Goal: Task Accomplishment & Management: Use online tool/utility

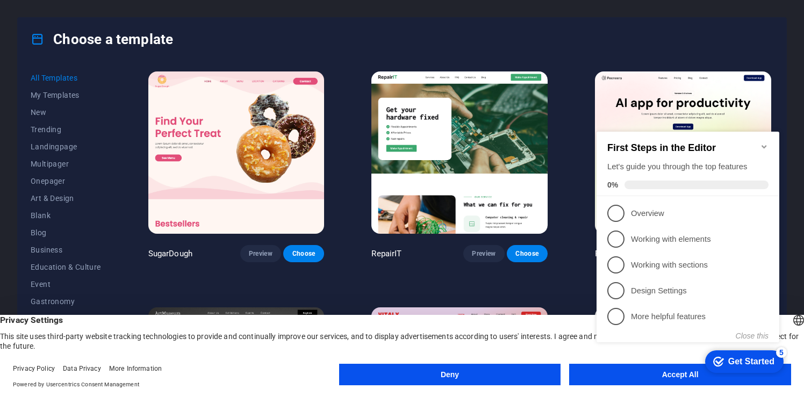
click div "checkmark Get Started 5 First Steps in the Editor Let's guide you through the t…"
click at [765, 142] on icon "Minimize checklist" at bounding box center [764, 146] width 9 height 9
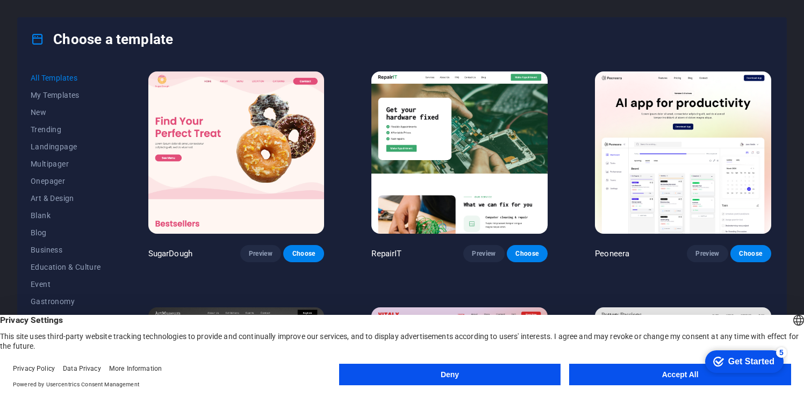
drag, startPoint x: 75, startPoint y: 256, endPoint x: 667, endPoint y: 372, distance: 603.7
click at [667, 372] on button "Accept All" at bounding box center [680, 375] width 222 height 22
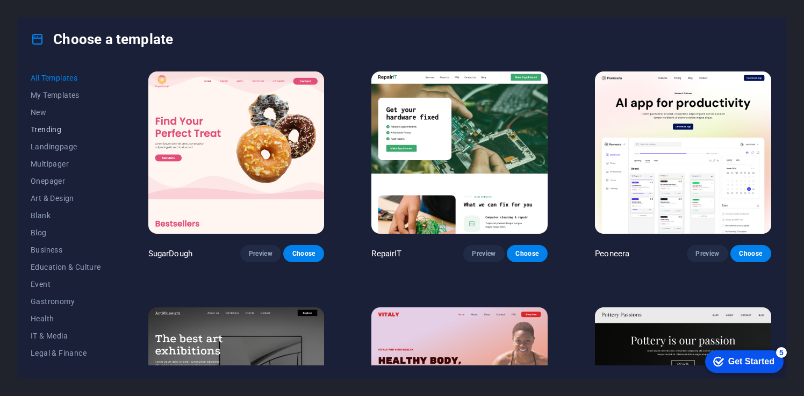
click at [51, 130] on span "Trending" at bounding box center [66, 129] width 70 height 9
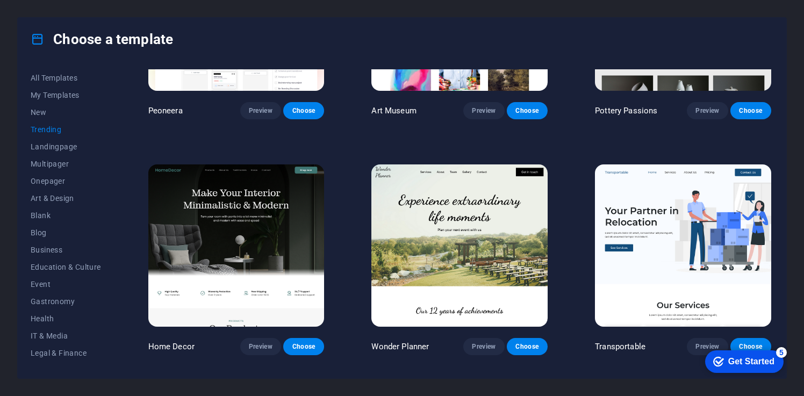
scroll to position [145, 0]
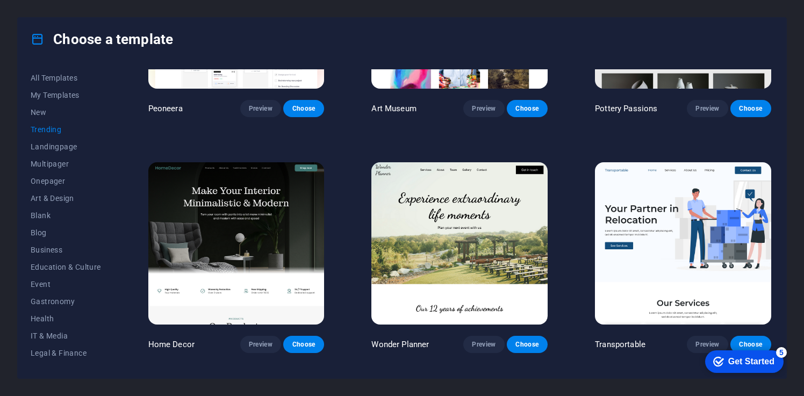
click at [456, 264] on img at bounding box center [459, 243] width 176 height 162
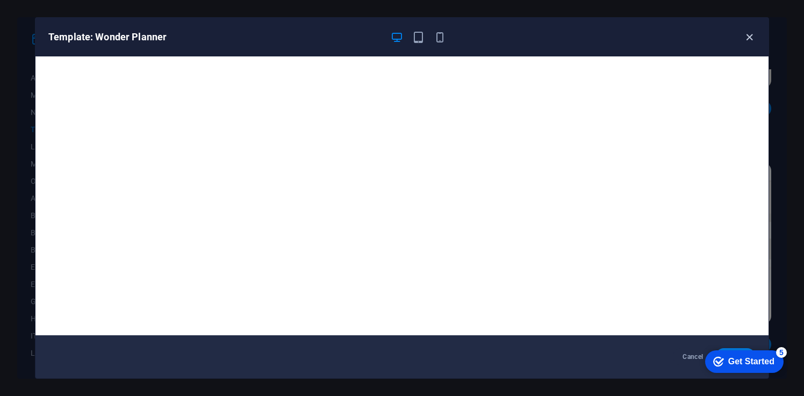
click at [754, 39] on icon "button" at bounding box center [749, 37] width 12 height 12
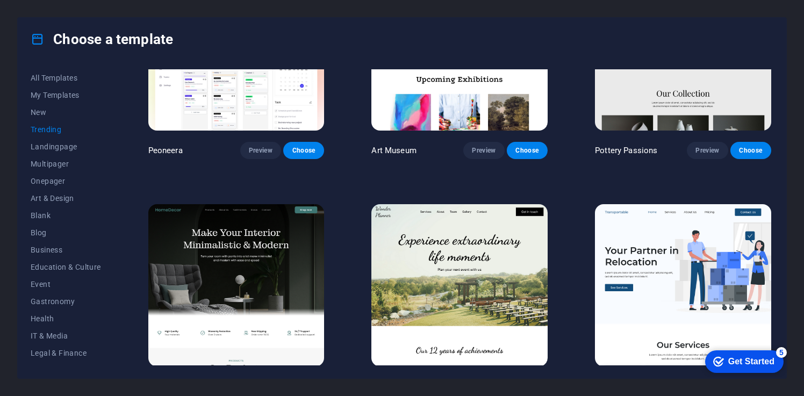
scroll to position [0, 0]
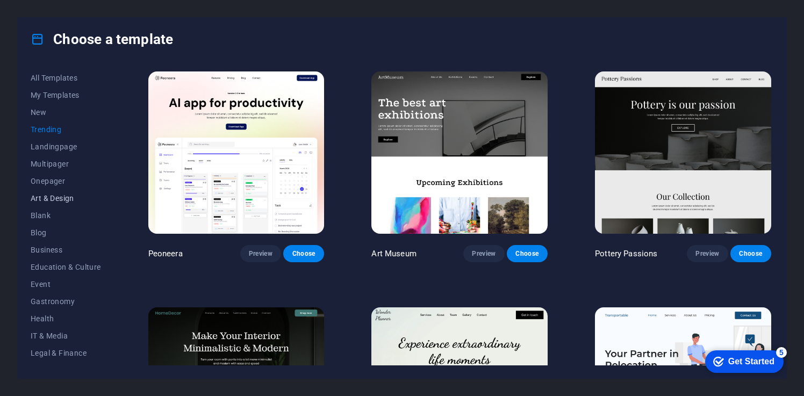
click at [65, 200] on span "Art & Design" at bounding box center [66, 198] width 70 height 9
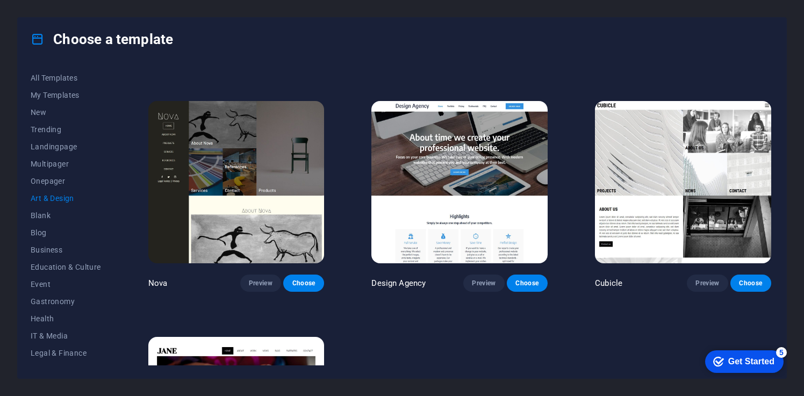
scroll to position [900, 0]
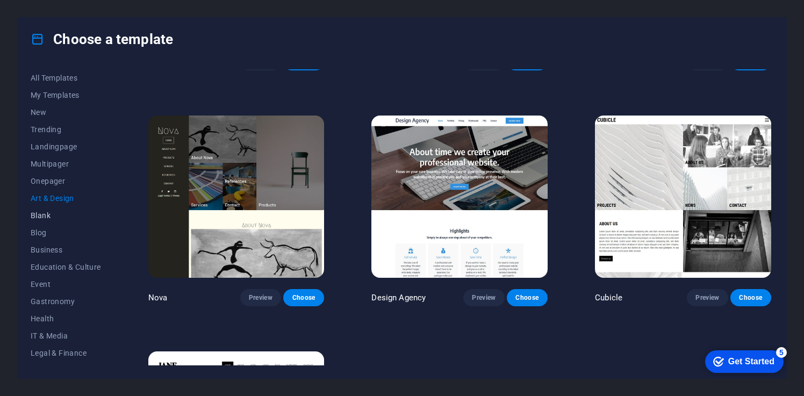
click at [35, 217] on span "Blank" at bounding box center [66, 215] width 70 height 9
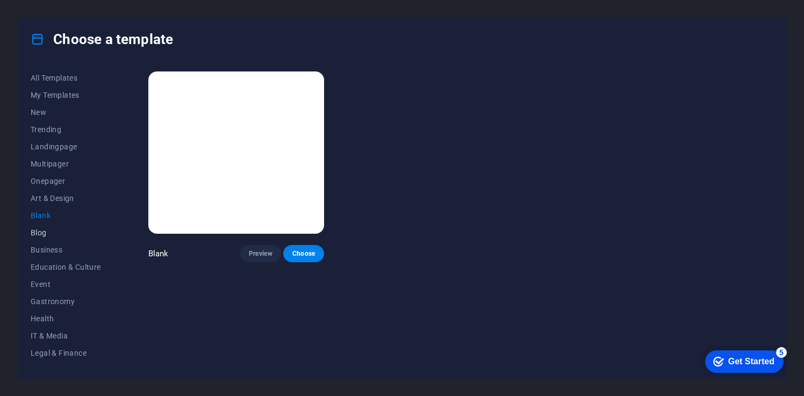
click at [47, 237] on button "Blog" at bounding box center [66, 232] width 70 height 17
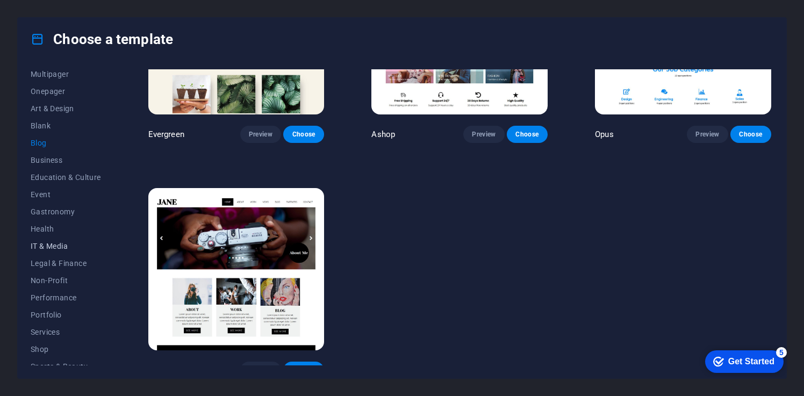
scroll to position [90, 0]
click at [60, 281] on span "Non-Profit" at bounding box center [66, 280] width 70 height 9
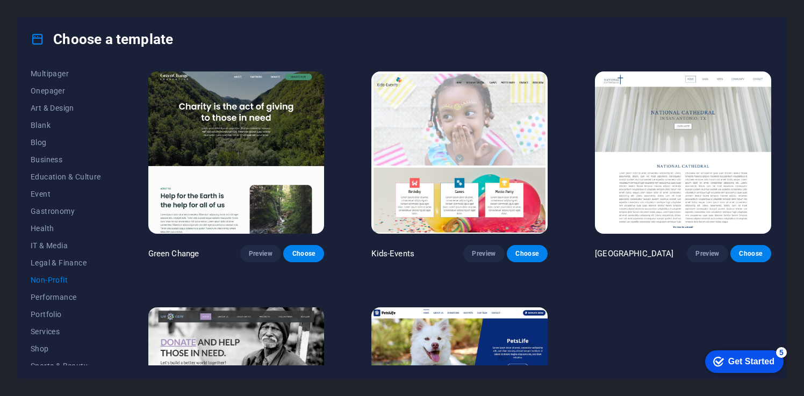
scroll to position [130, 0]
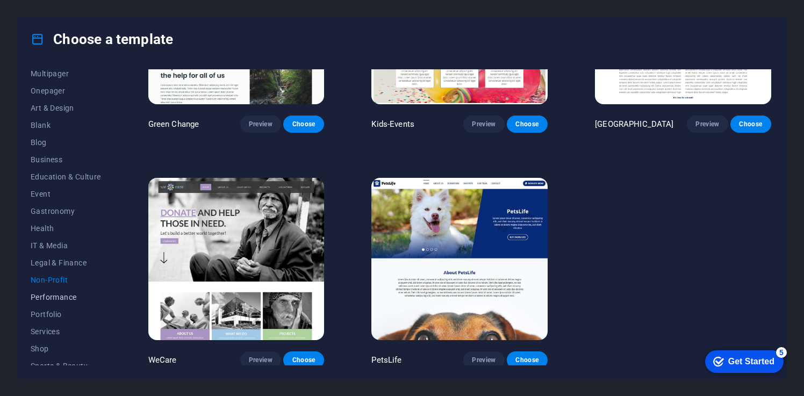
click at [43, 300] on span "Performance" at bounding box center [66, 297] width 70 height 9
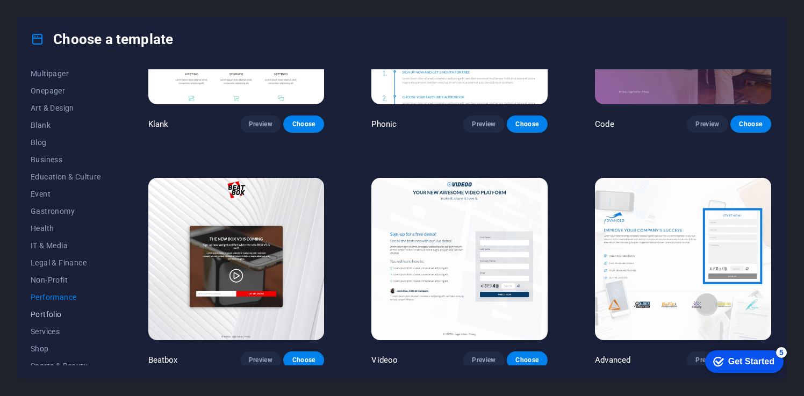
click at [49, 315] on span "Portfolio" at bounding box center [66, 314] width 70 height 9
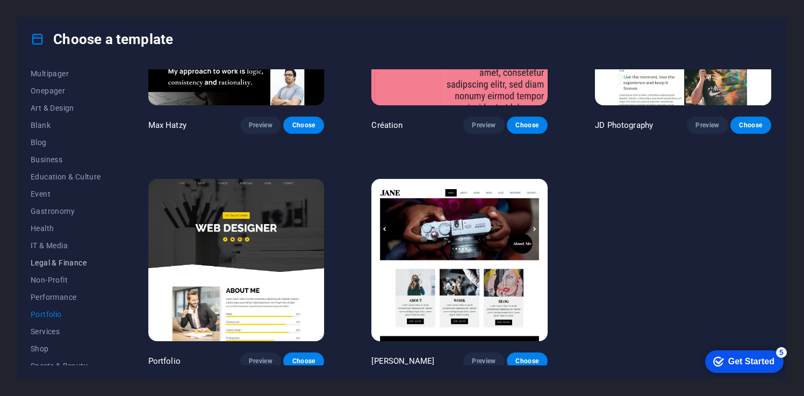
scroll to position [151, 0]
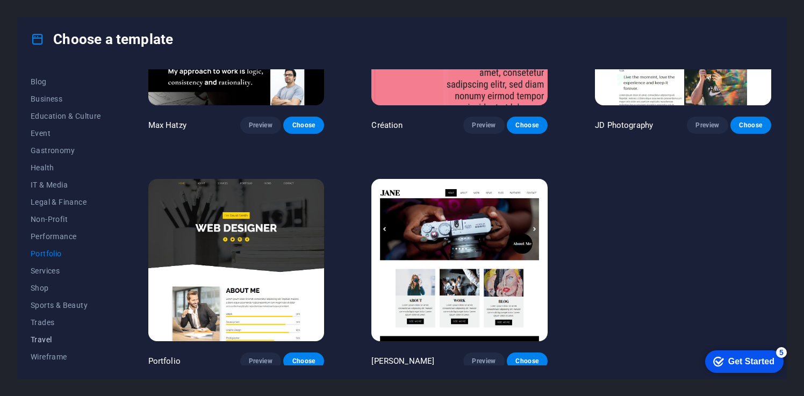
click at [42, 341] on span "Travel" at bounding box center [66, 339] width 70 height 9
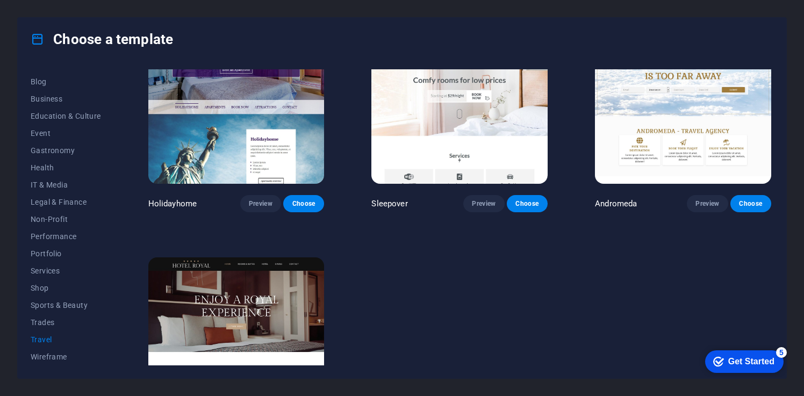
scroll to position [364, 0]
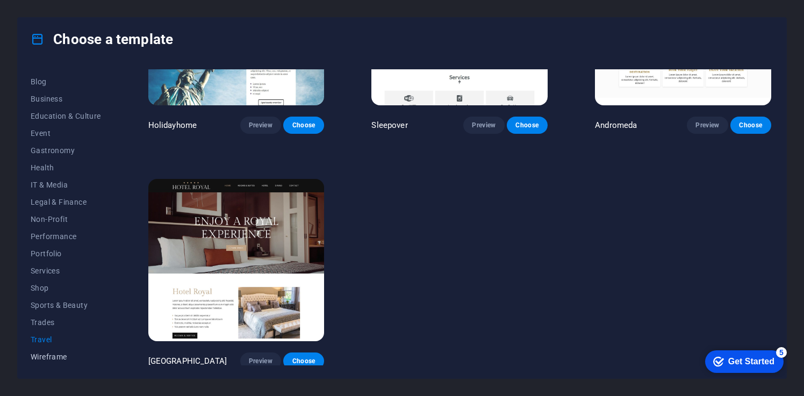
click at [47, 353] on span "Wireframe" at bounding box center [66, 357] width 70 height 9
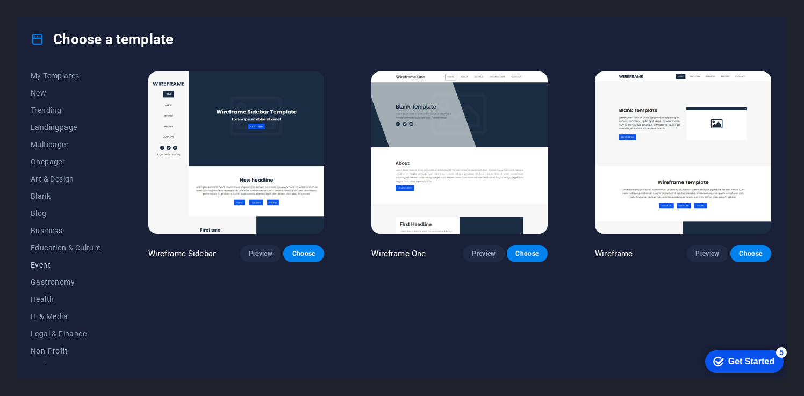
scroll to position [0, 0]
click at [58, 167] on span "Multipager" at bounding box center [66, 164] width 70 height 9
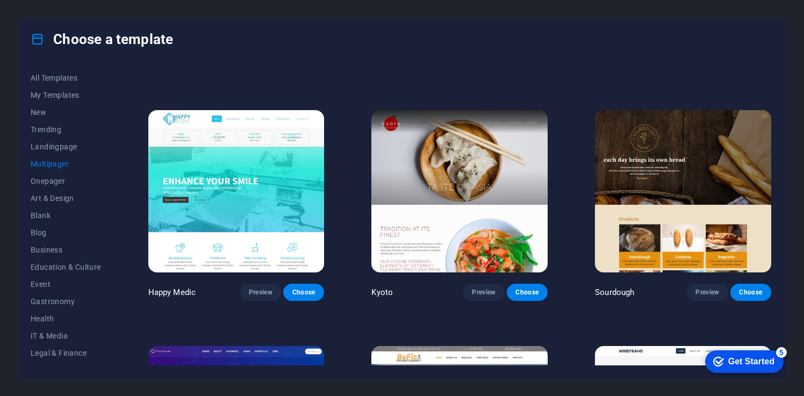
scroll to position [3290, 0]
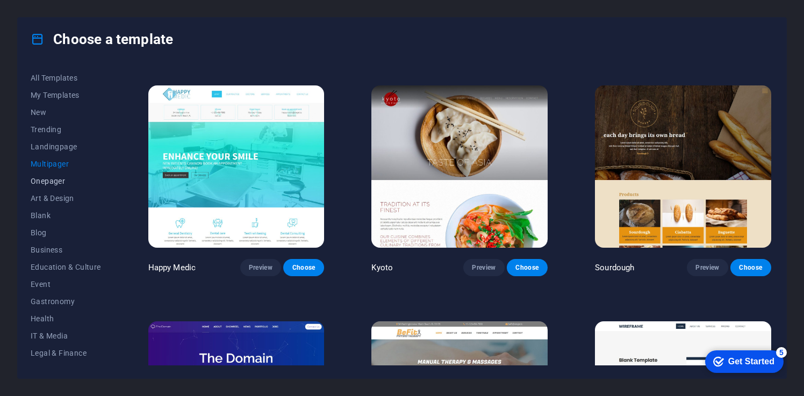
click at [47, 184] on span "Onepager" at bounding box center [66, 181] width 70 height 9
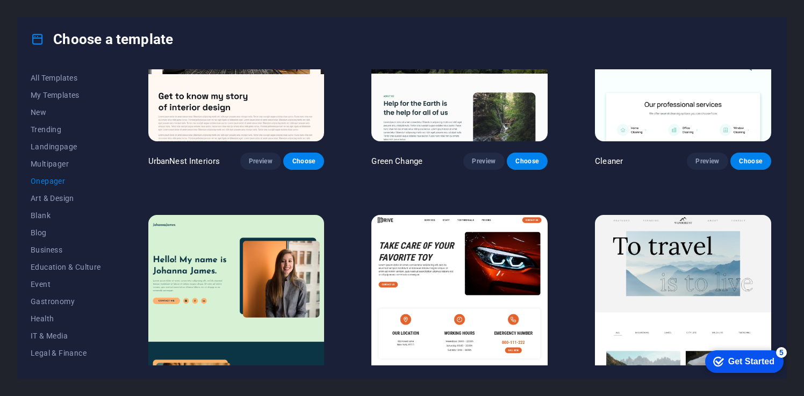
scroll to position [0, 0]
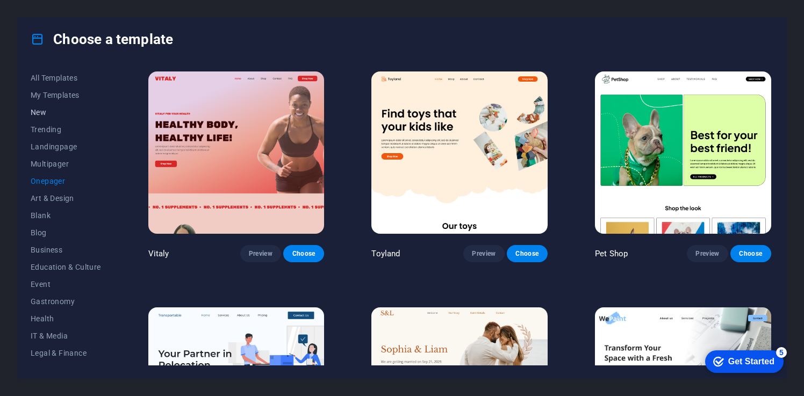
click at [34, 112] on span "New" at bounding box center [66, 112] width 70 height 9
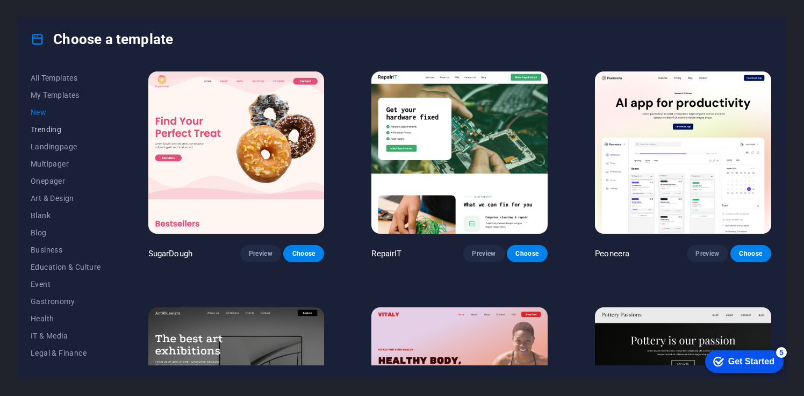
click at [54, 131] on span "Trending" at bounding box center [66, 129] width 70 height 9
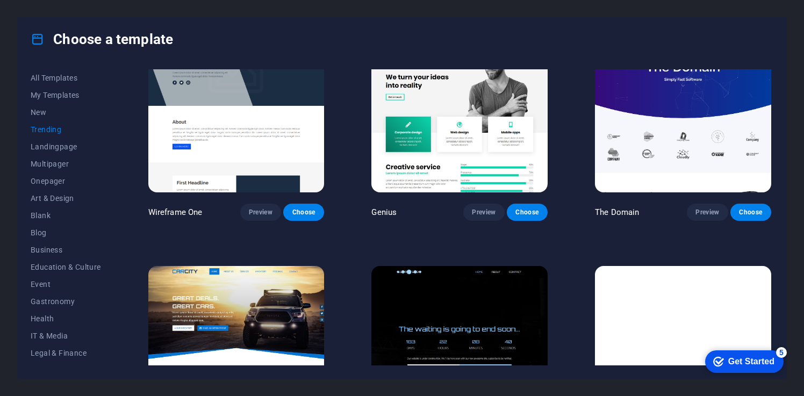
scroll to position [1068, 0]
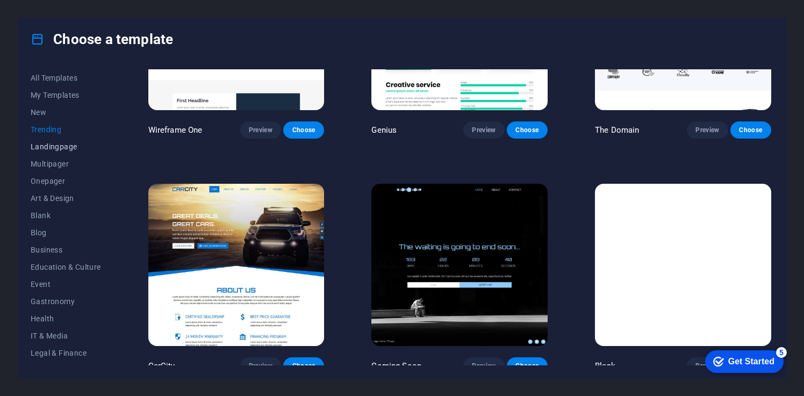
click at [47, 142] on span "Landingpage" at bounding box center [66, 146] width 70 height 9
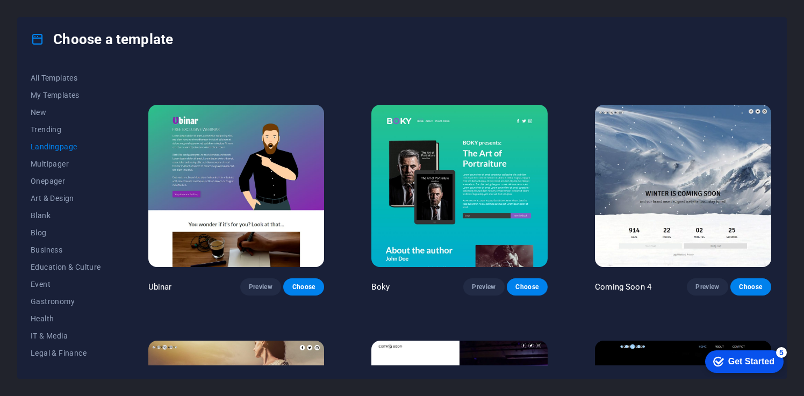
scroll to position [1606, 0]
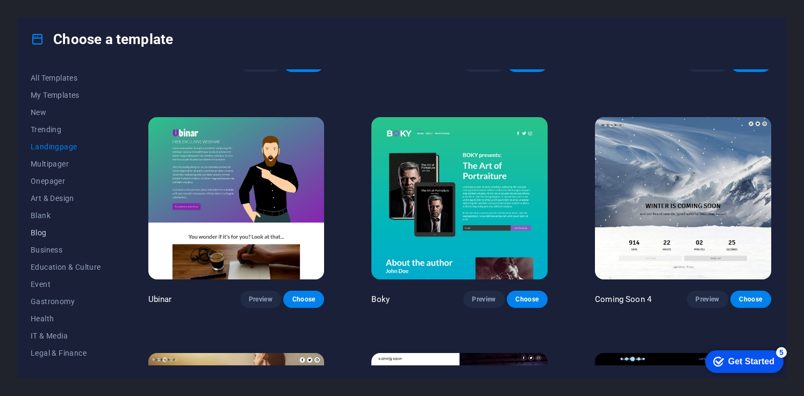
click at [40, 224] on button "Blog" at bounding box center [66, 232] width 70 height 17
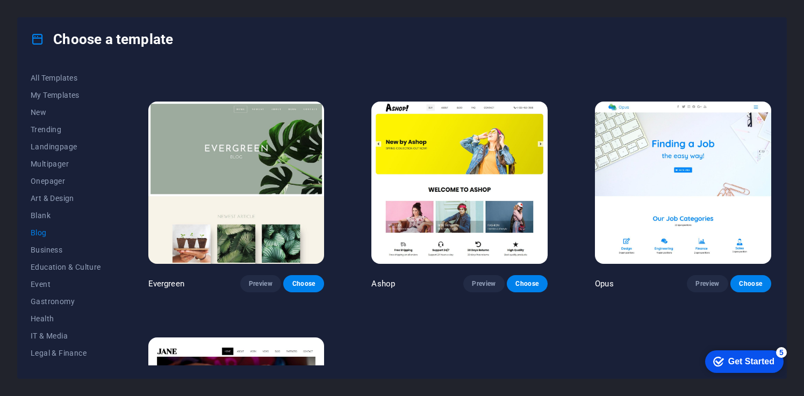
scroll to position [1621, 0]
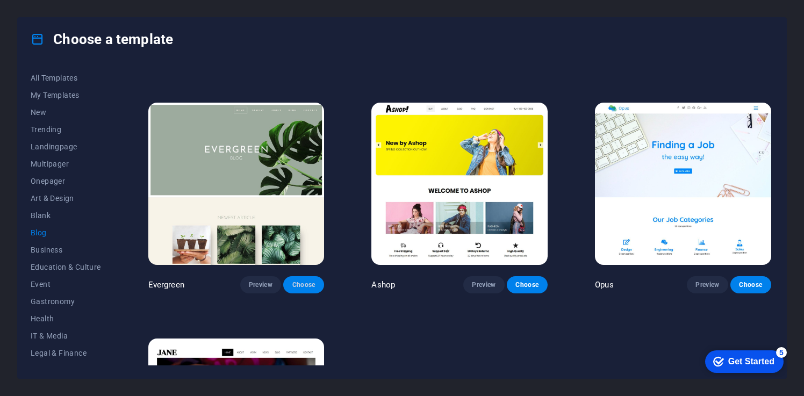
click at [313, 281] on span "Choose" at bounding box center [304, 285] width 24 height 9
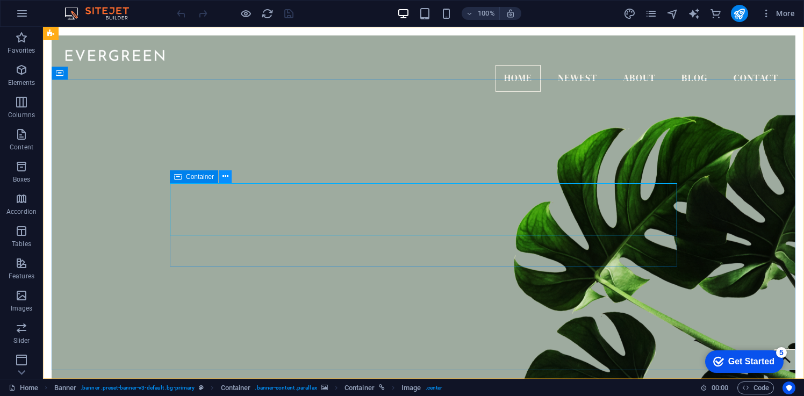
click at [227, 177] on icon at bounding box center [226, 176] width 6 height 11
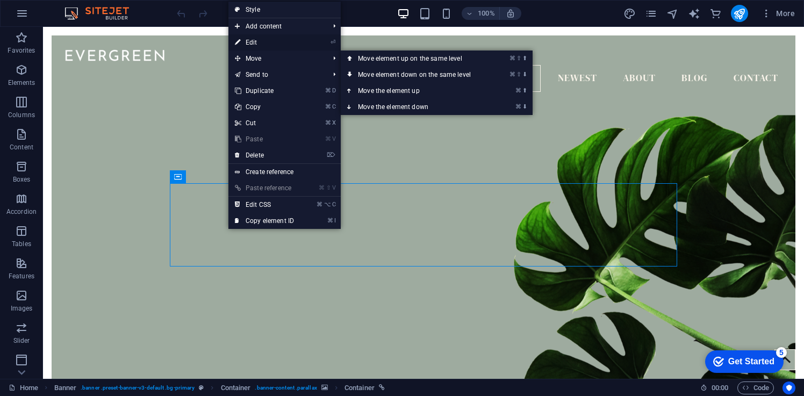
click at [266, 42] on link "⏎ Edit" at bounding box center [264, 42] width 72 height 16
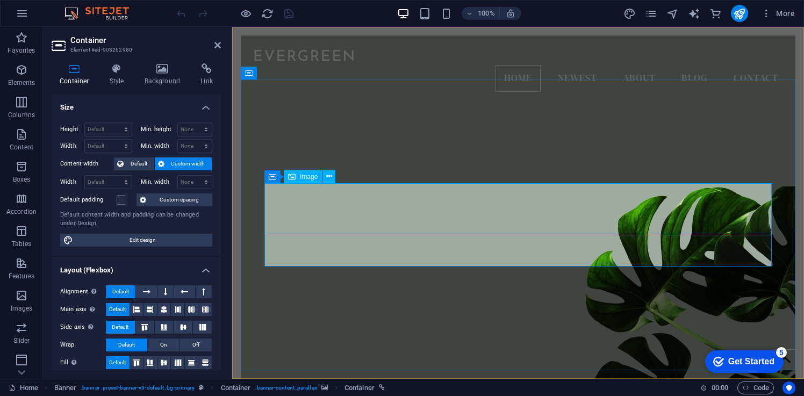
select select "px"
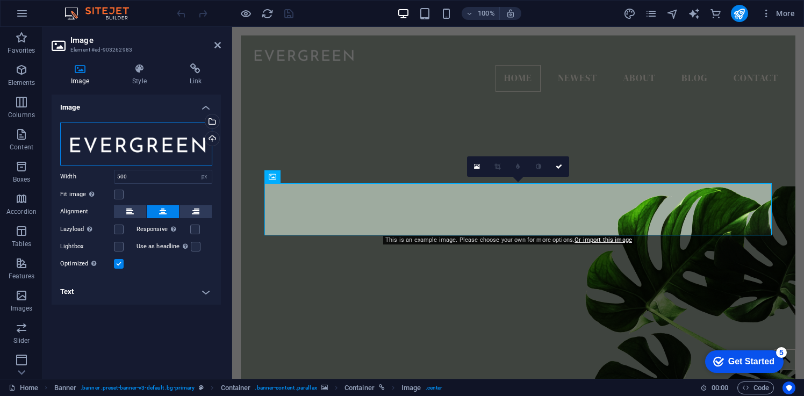
click at [71, 138] on div "Drag files here, click to choose files or select files from Files or our free s…" at bounding box center [136, 144] width 152 height 43
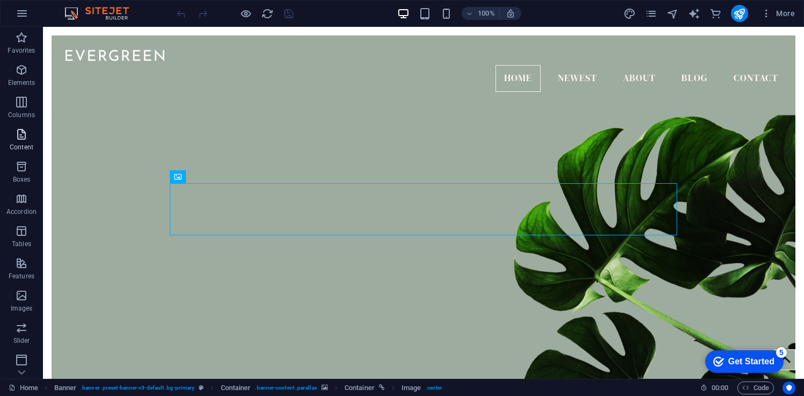
click at [27, 137] on icon "button" at bounding box center [21, 134] width 13 height 13
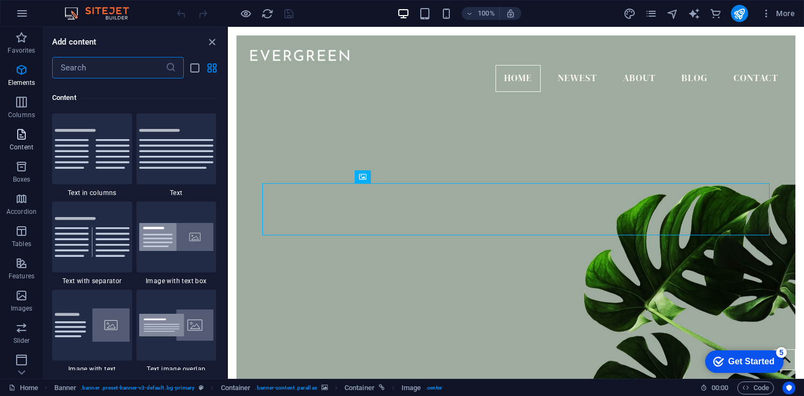
scroll to position [1881, 0]
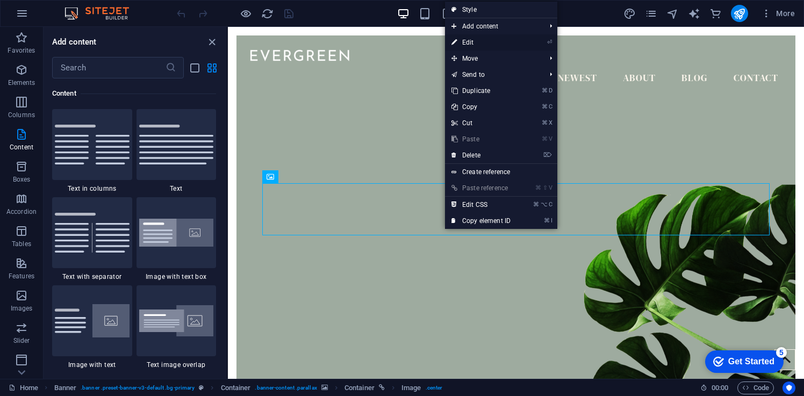
click at [481, 41] on link "⏎ Edit" at bounding box center [481, 42] width 72 height 16
select select "px"
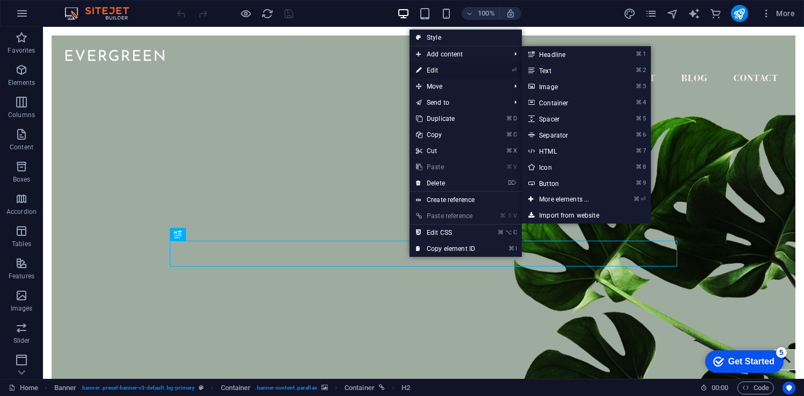
click at [448, 68] on link "⏎ Edit" at bounding box center [446, 70] width 72 height 16
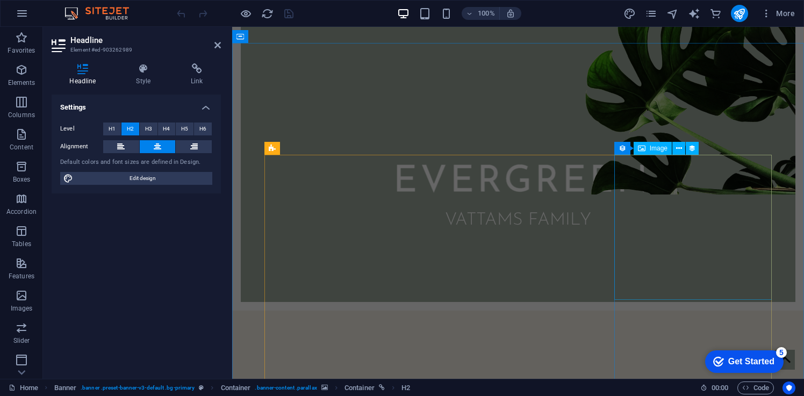
scroll to position [336, 0]
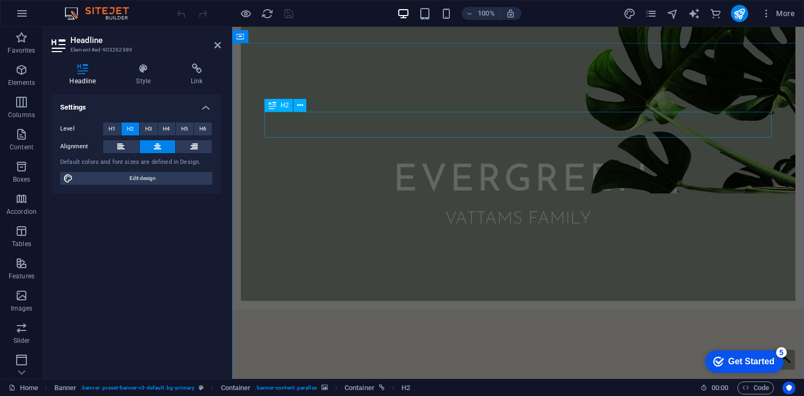
click at [527, 378] on div "Newest Articles" at bounding box center [517, 391] width 507 height 26
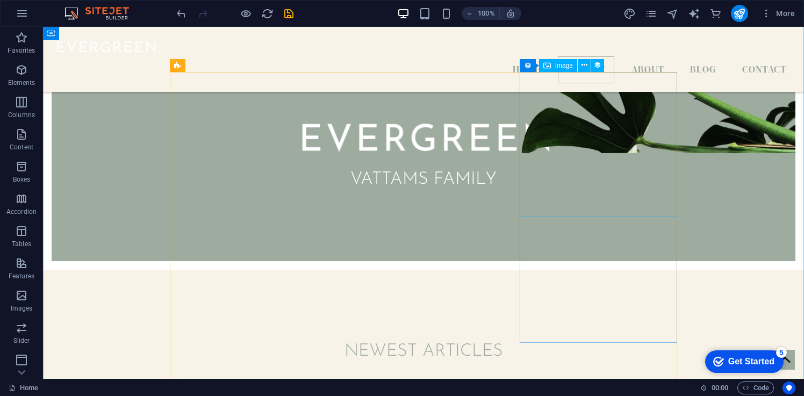
scroll to position [349, 0]
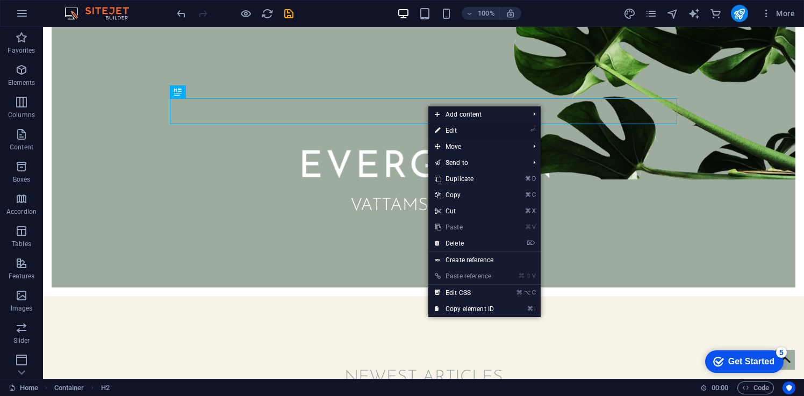
click at [454, 128] on link "⏎ Edit" at bounding box center [464, 131] width 72 height 16
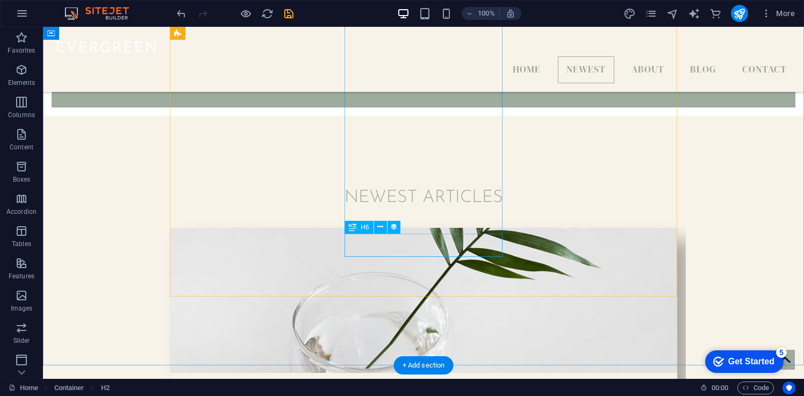
scroll to position [521, 0]
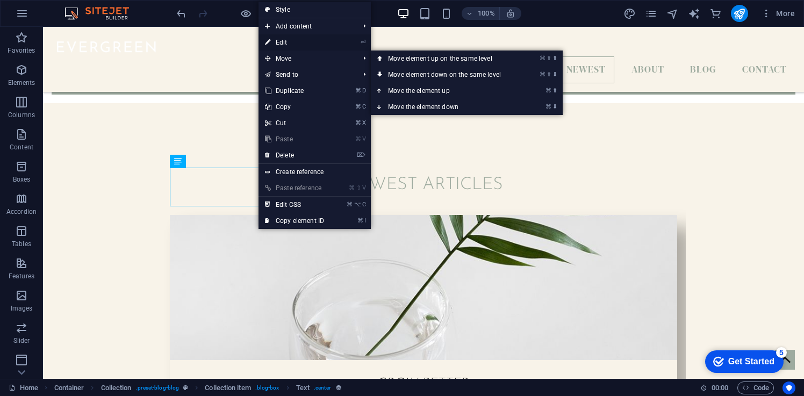
click at [301, 46] on link "⏎ Edit" at bounding box center [295, 42] width 72 height 16
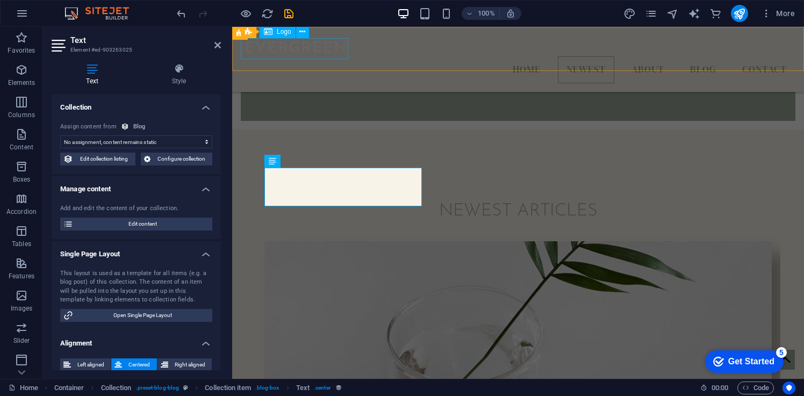
select select "description"
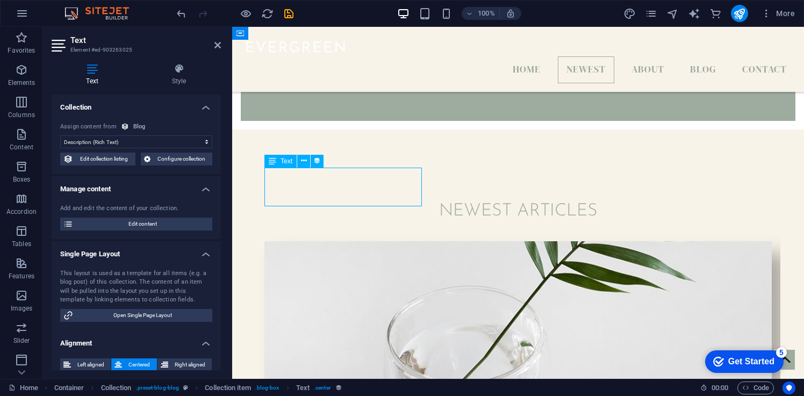
drag, startPoint x: 382, startPoint y: 201, endPoint x: 289, endPoint y: 171, distance: 97.4
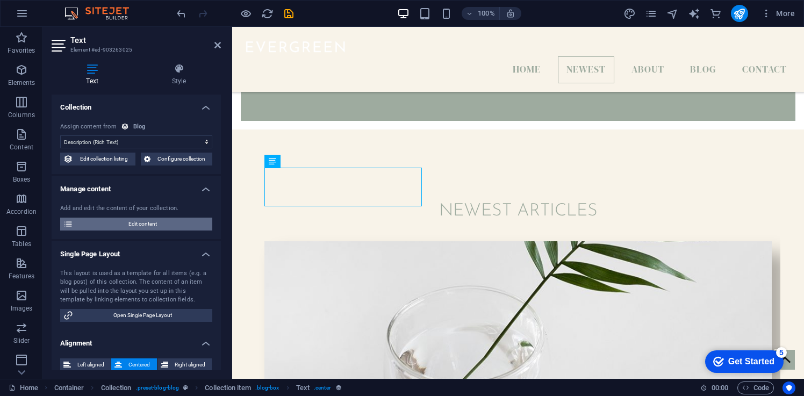
click at [126, 225] on span "Edit content" at bounding box center [142, 224] width 133 height 13
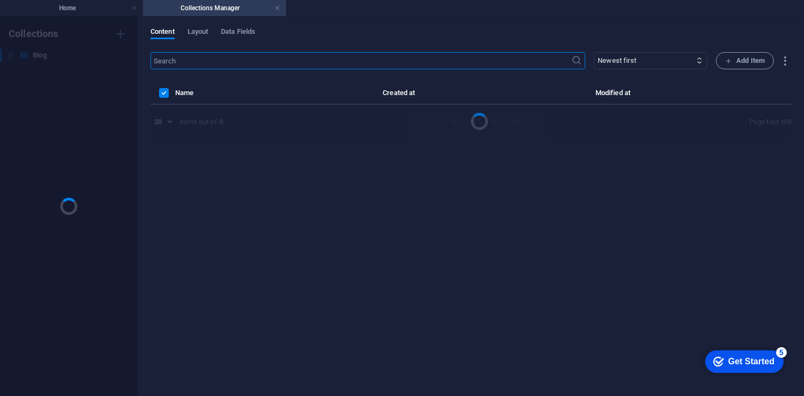
scroll to position [0, 0]
select select "Category 2"
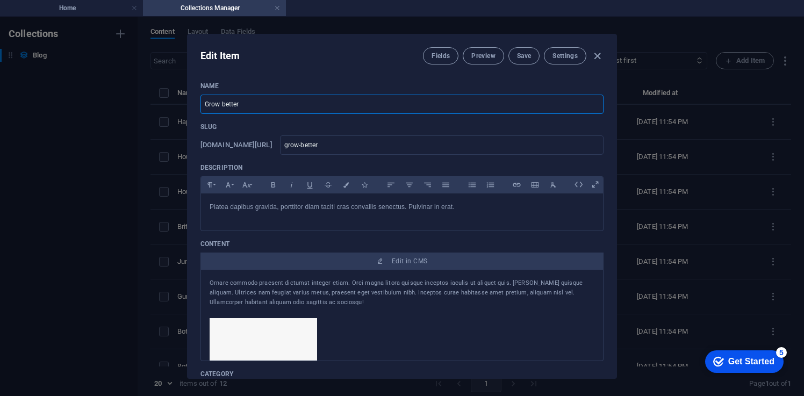
drag, startPoint x: 249, startPoint y: 107, endPoint x: 196, endPoint y: 106, distance: 53.2
click at [196, 106] on div "Name Grow better ​ Slug [DOMAIN_NAME][URL] grow-better ​ Description Paragraph …" at bounding box center [402, 225] width 429 height 305
type input "s"
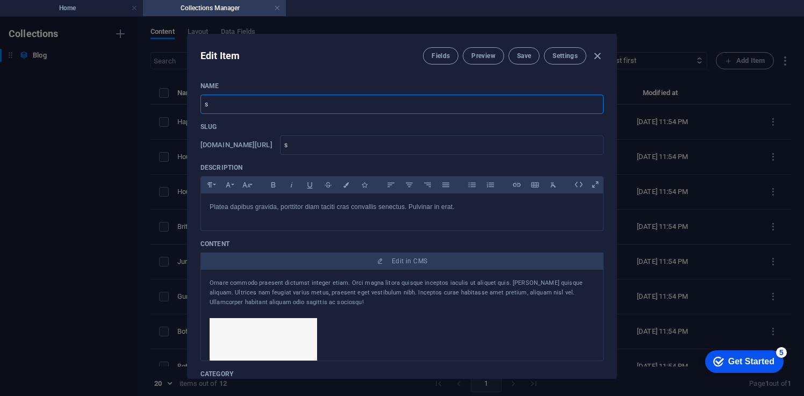
type input "sh"
type input "shi"
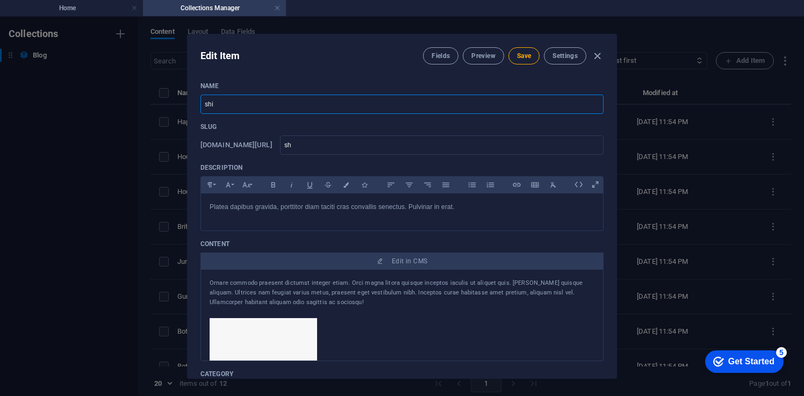
type input "shi"
type input "shiv"
type input "shivs"
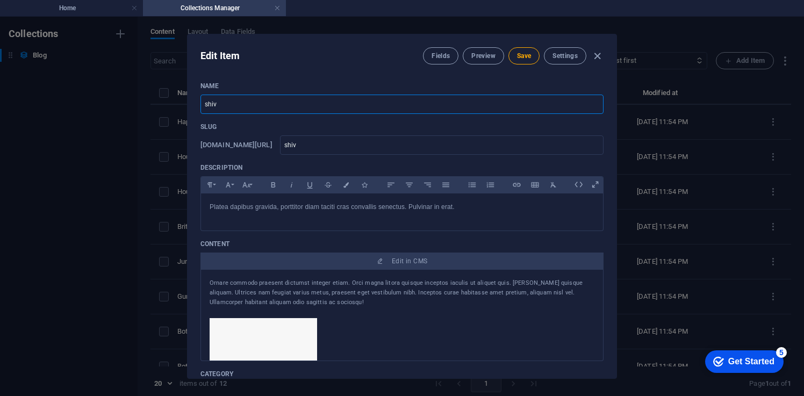
type input "shivs"
type input "shiv"
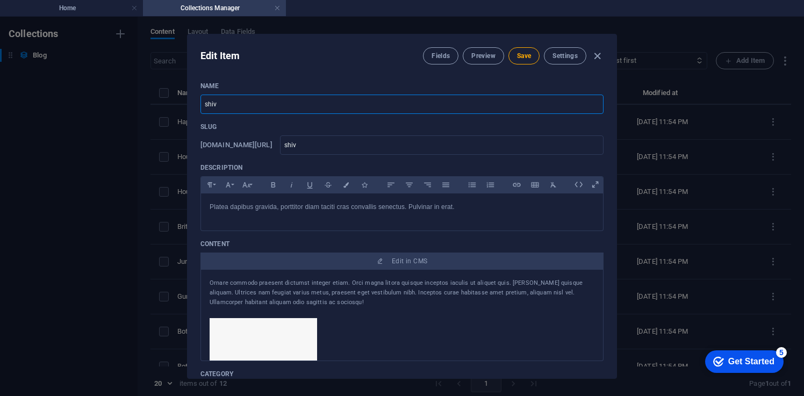
type input "[DEMOGRAPHIC_DATA]"
type input "shivan"
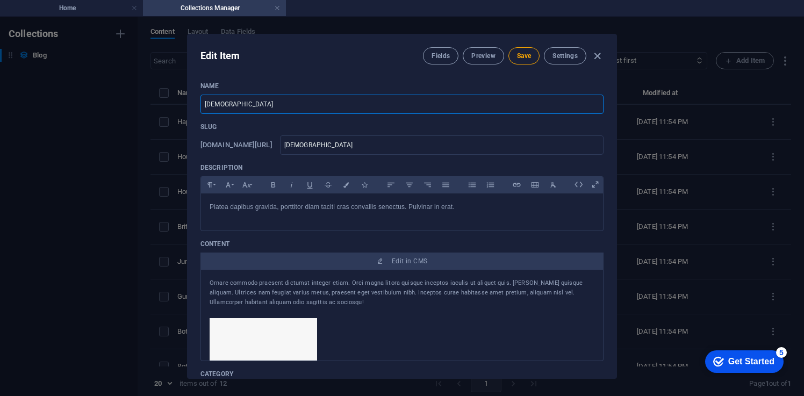
type input "shivan"
type input "[DEMOGRAPHIC_DATA]"
type input "[PERSON_NAME]"
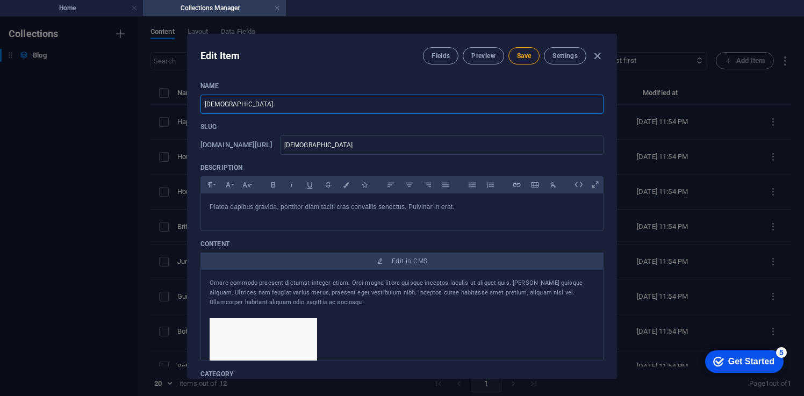
type input "[PERSON_NAME]"
type input "[PERSON_NAME] p"
type input "[PERSON_NAME]-p"
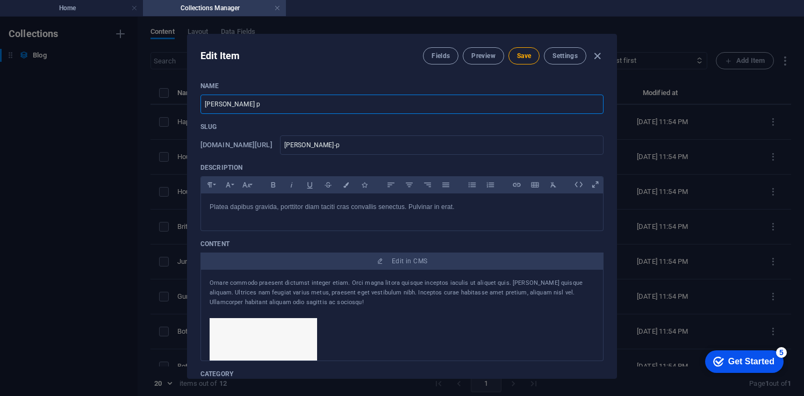
type input "[PERSON_NAME] pa"
type input "[PERSON_NAME]-pa"
type input "[PERSON_NAME] pag"
type input "[PERSON_NAME]-pag"
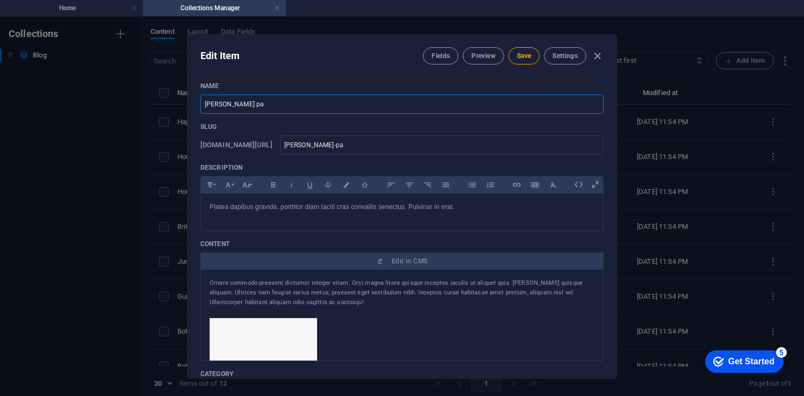
type input "[PERSON_NAME]-pag"
type input "[PERSON_NAME] page"
type input "[PERSON_NAME]-page"
click at [600, 55] on icon "button" at bounding box center [597, 56] width 12 height 12
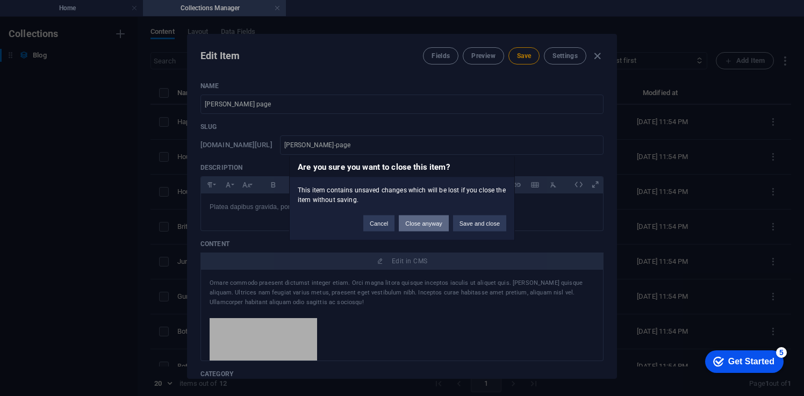
click at [431, 227] on button "Close anyway" at bounding box center [423, 223] width 49 height 16
type input "Grow better"
type input "grow-better"
type input "[DATE]"
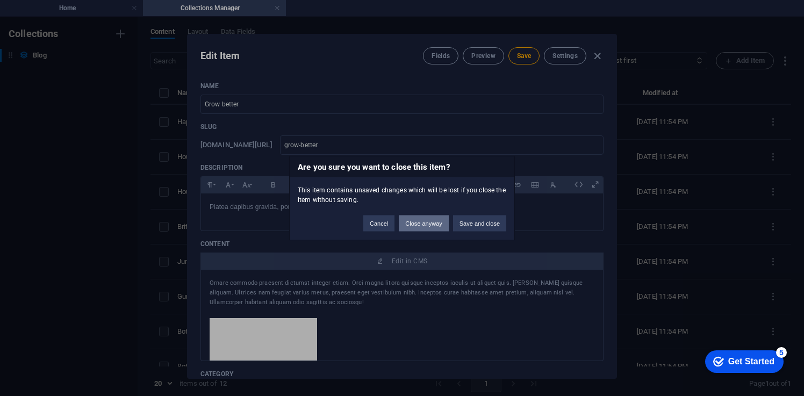
type input "grow-better"
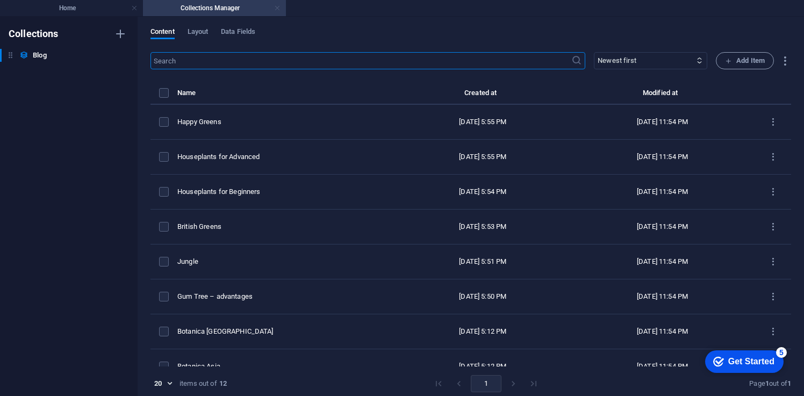
click at [277, 8] on link at bounding box center [277, 8] width 6 height 10
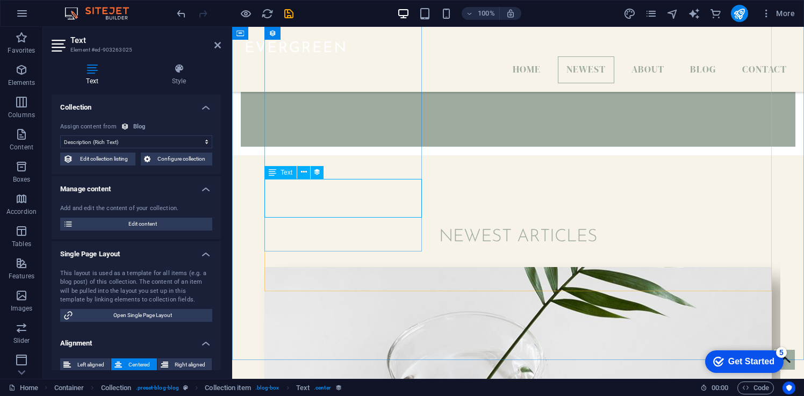
scroll to position [491, 0]
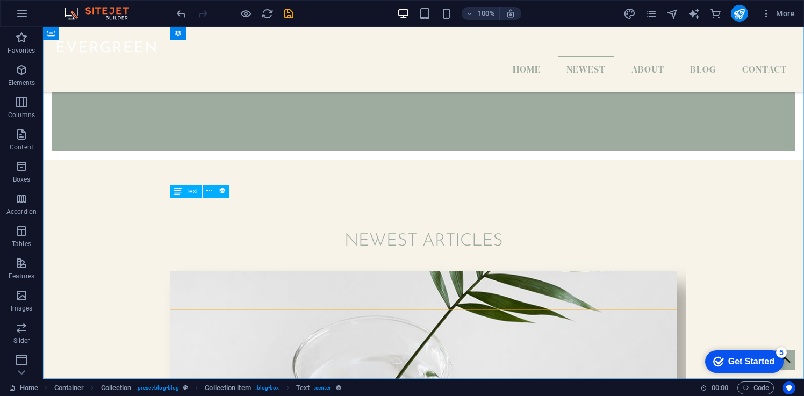
click at [187, 189] on span "Text" at bounding box center [192, 191] width 12 height 6
click at [179, 192] on icon at bounding box center [178, 191] width 8 height 13
click at [178, 190] on icon at bounding box center [178, 191] width 8 height 13
click at [210, 188] on icon at bounding box center [209, 190] width 6 height 11
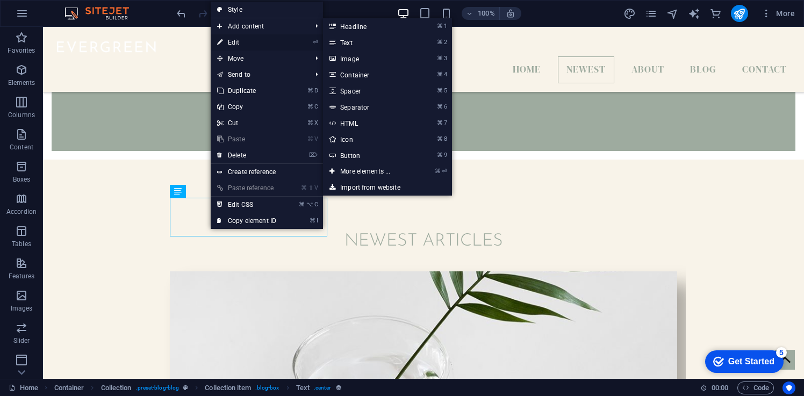
click at [260, 46] on link "⏎ Edit" at bounding box center [247, 42] width 72 height 16
select select "description"
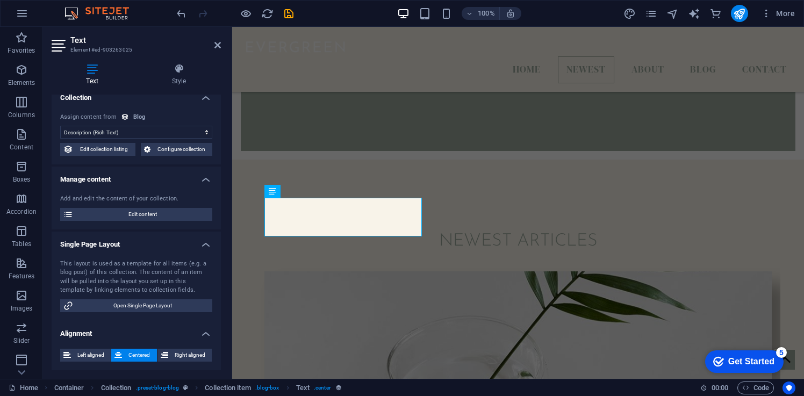
scroll to position [0, 0]
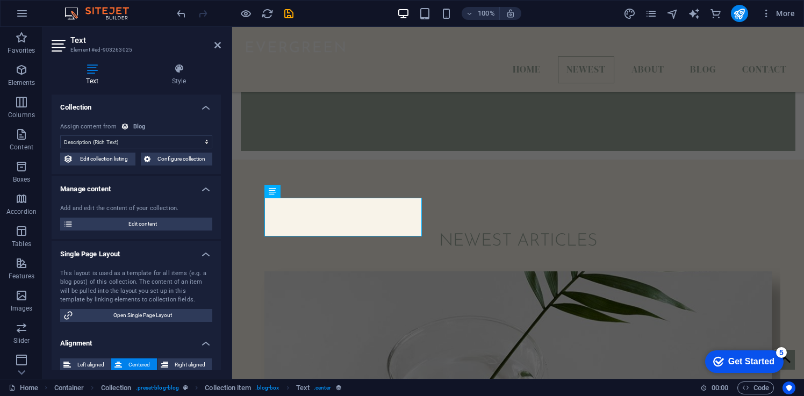
click at [96, 74] on icon at bounding box center [92, 68] width 81 height 11
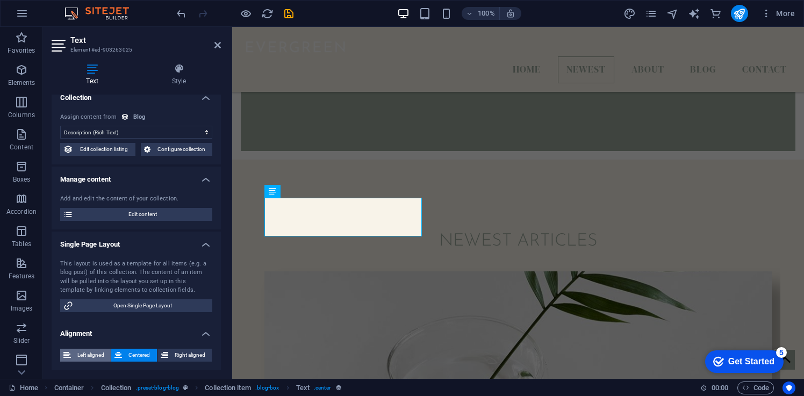
click at [87, 355] on span "Left aligned" at bounding box center [90, 355] width 33 height 13
click at [121, 355] on icon at bounding box center [118, 355] width 8 height 13
click at [164, 357] on icon at bounding box center [165, 355] width 8 height 13
click at [120, 358] on icon at bounding box center [118, 355] width 8 height 13
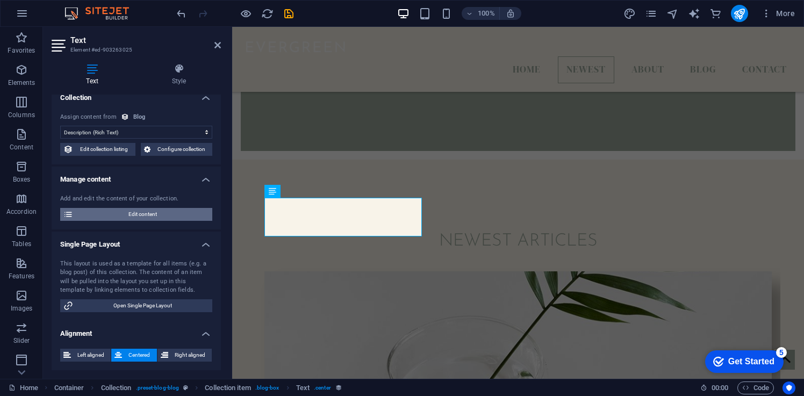
click at [191, 212] on span "Edit content" at bounding box center [142, 214] width 133 height 13
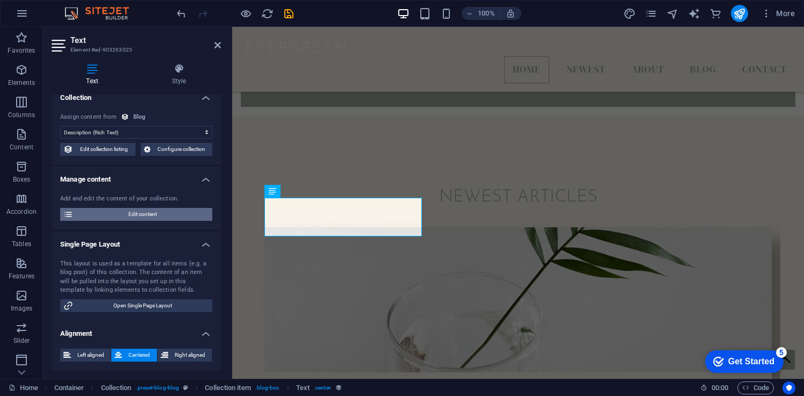
select select "Category 2"
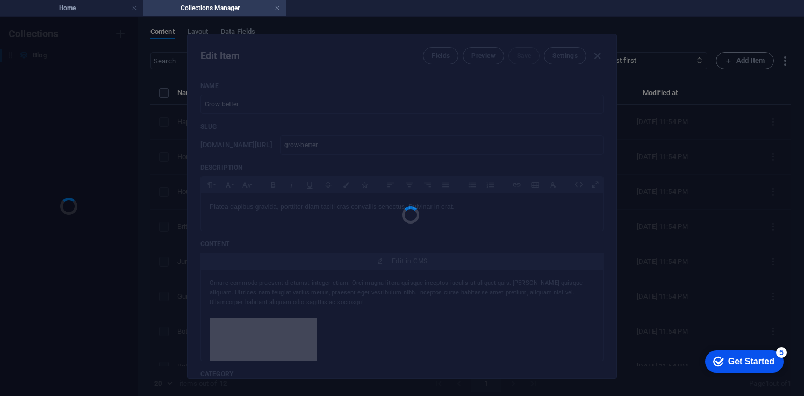
scroll to position [0, 0]
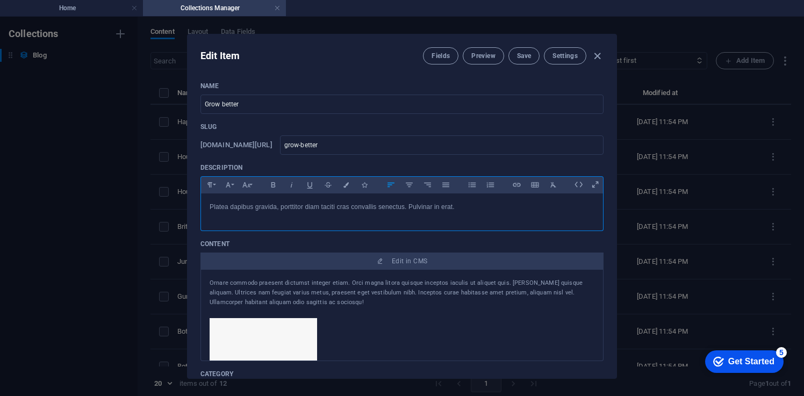
drag, startPoint x: 468, startPoint y: 209, endPoint x: 192, endPoint y: 201, distance: 276.4
click at [192, 201] on div "Name Grow better ​ Slug [DOMAIN_NAME][URL] grow-better ​ Description Paragraph …" at bounding box center [402, 225] width 429 height 305
drag, startPoint x: 254, startPoint y: 101, endPoint x: 163, endPoint y: 101, distance: 90.3
click at [163, 101] on div "Edit Item Fields Preview Save Settings Name Grow better ​ Slug [DOMAIN_NAME][UR…" at bounding box center [402, 207] width 804 height 380
type input "s"
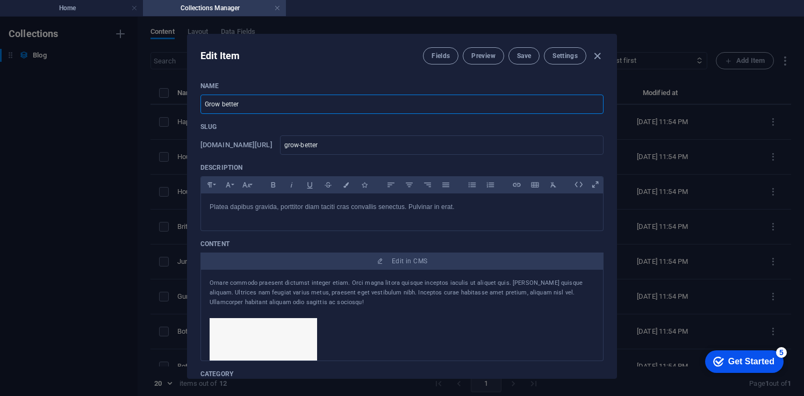
type input "s"
type input "sh"
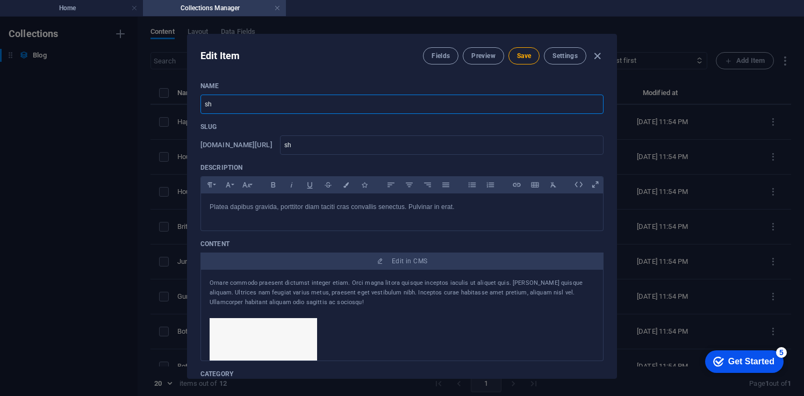
type input "shi"
type input "shiv"
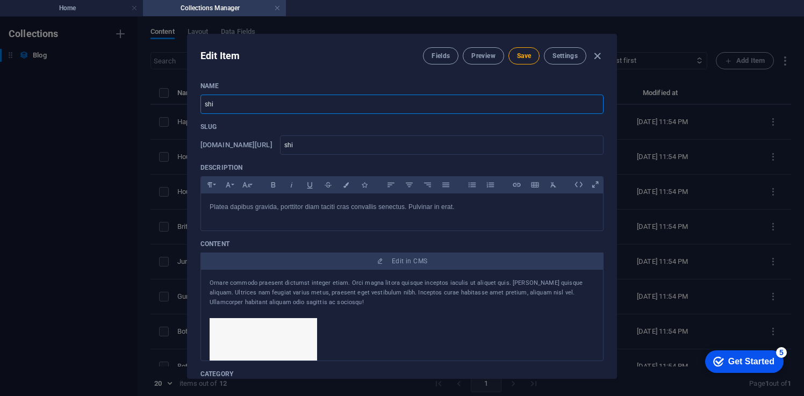
type input "shiv"
type input "[DEMOGRAPHIC_DATA]"
type input "shivan"
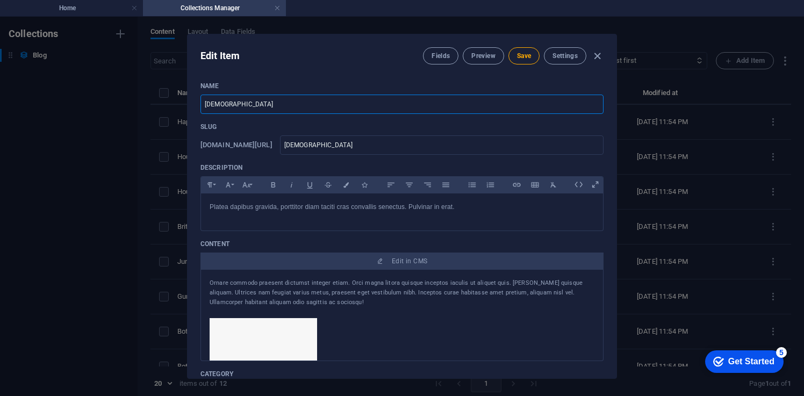
type input "shivan"
type input "[DEMOGRAPHIC_DATA]"
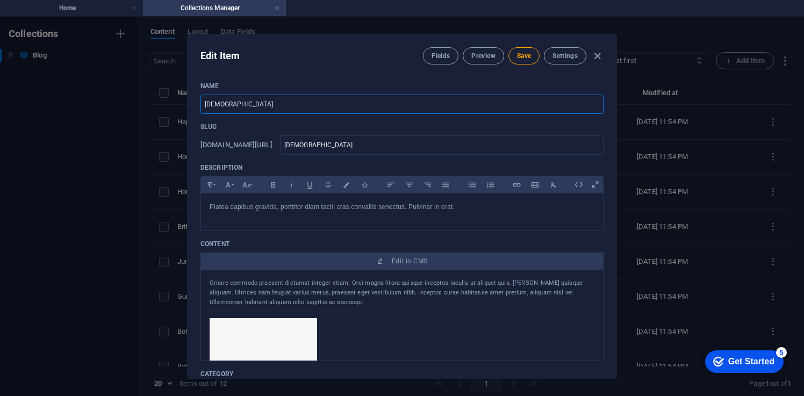
type input "[PERSON_NAME]"
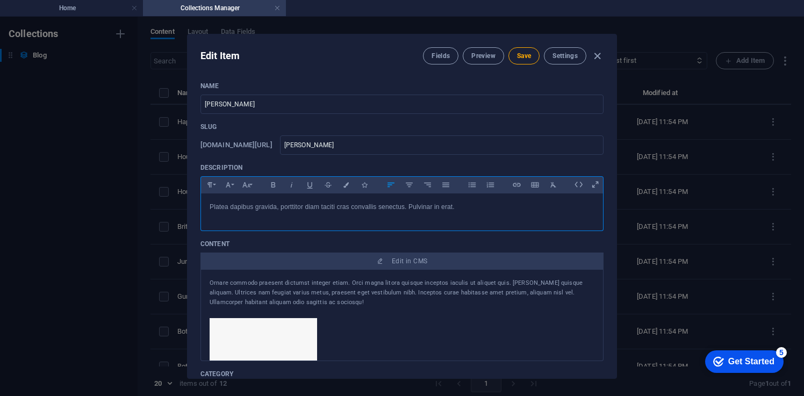
drag, startPoint x: 481, startPoint y: 210, endPoint x: 180, endPoint y: 171, distance: 304.0
click at [179, 171] on div "Edit Item Fields Preview Save Settings Name [PERSON_NAME] ​ Slug [DOMAIN_NAME][…" at bounding box center [402, 207] width 804 height 380
click at [525, 59] on span "Save" at bounding box center [524, 56] width 14 height 9
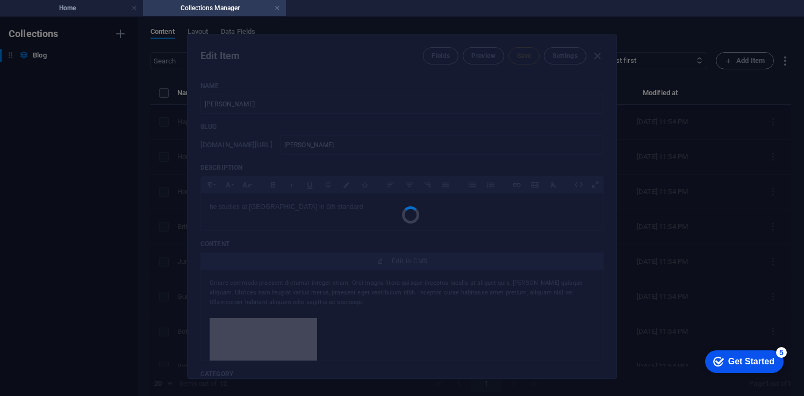
type input "[PERSON_NAME]"
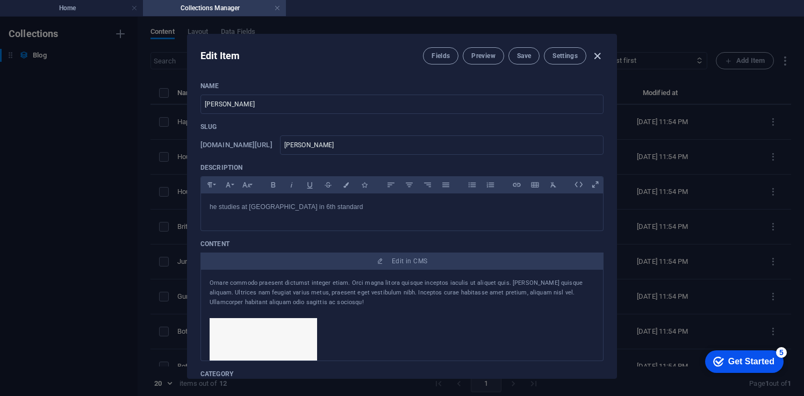
click at [595, 53] on icon "button" at bounding box center [597, 56] width 12 height 12
type input "[DATE]"
type input "[PERSON_NAME]"
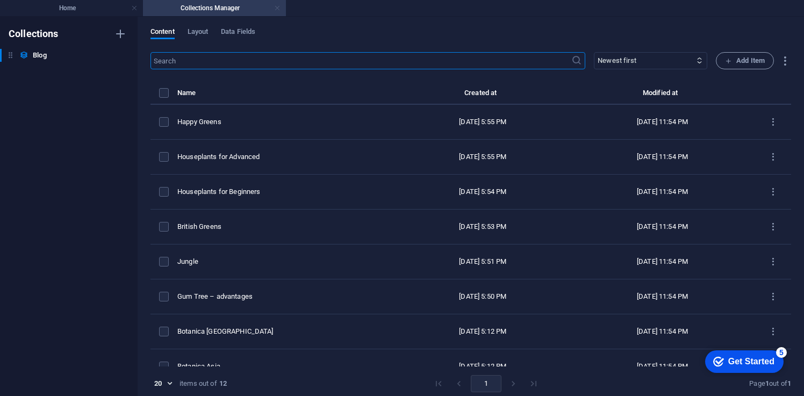
click at [277, 7] on link at bounding box center [277, 8] width 6 height 10
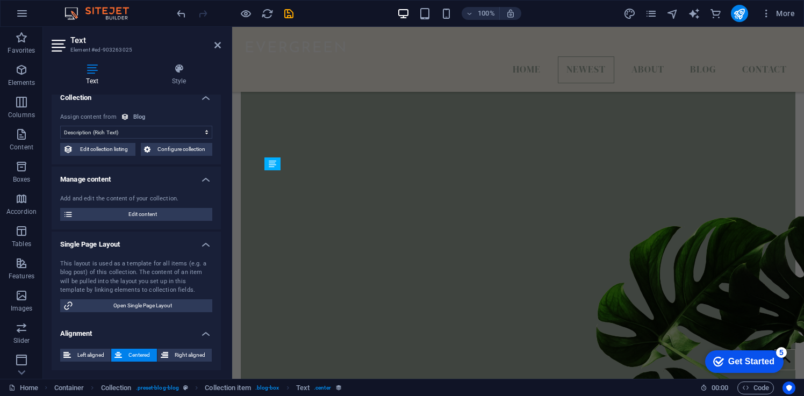
scroll to position [519, 0]
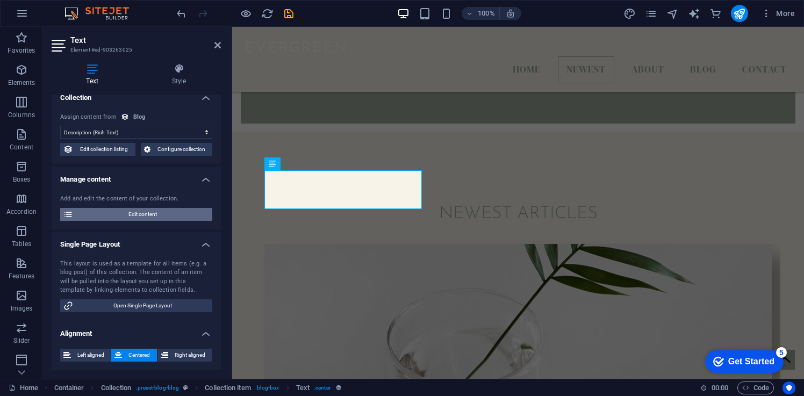
click at [139, 221] on span "Edit content" at bounding box center [142, 214] width 133 height 13
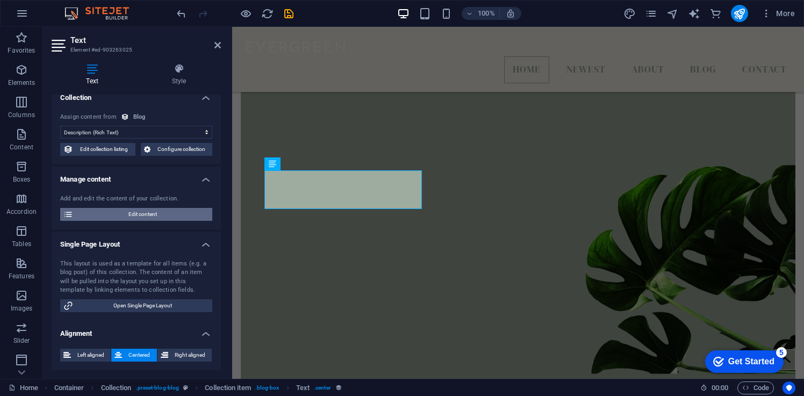
select select "Category 2"
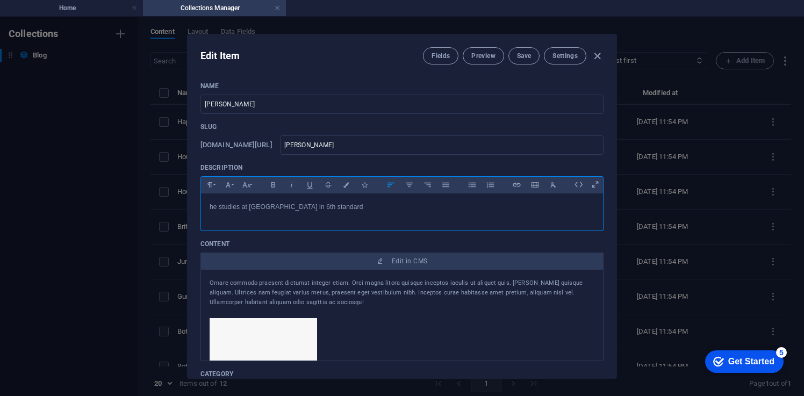
drag, startPoint x: 367, startPoint y: 210, endPoint x: 196, endPoint y: 210, distance: 171.5
click at [196, 210] on div "Name [PERSON_NAME] ​ Slug [DOMAIN_NAME][URL] [PERSON_NAME] ​ Description Paragr…" at bounding box center [402, 225] width 429 height 305
copy p "he studies at [GEOGRAPHIC_DATA] in 6th standard"
drag, startPoint x: 334, startPoint y: 304, endPoint x: 201, endPoint y: 276, distance: 136.6
click at [201, 276] on div "Ornare commodo praesent dictumst integer etiam. Orci magna litora quisque incep…" at bounding box center [402, 315] width 403 height 91
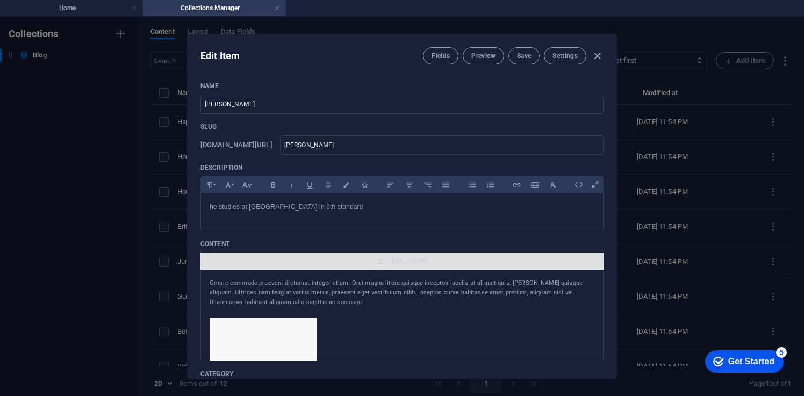
click at [392, 260] on span "Edit in CMS" at bounding box center [409, 261] width 35 height 9
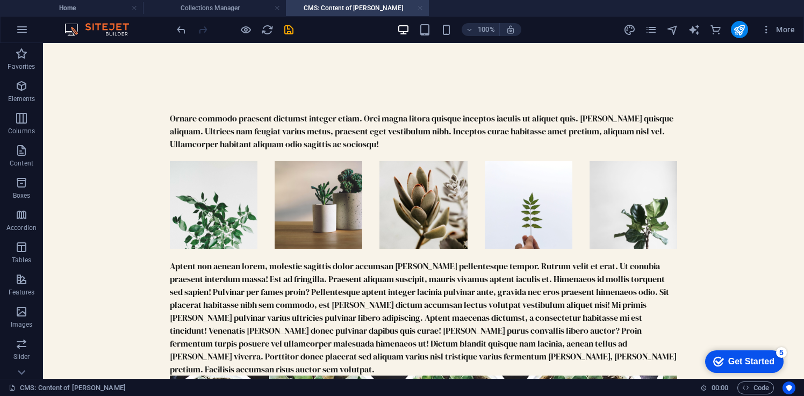
click at [423, 8] on link at bounding box center [420, 8] width 6 height 10
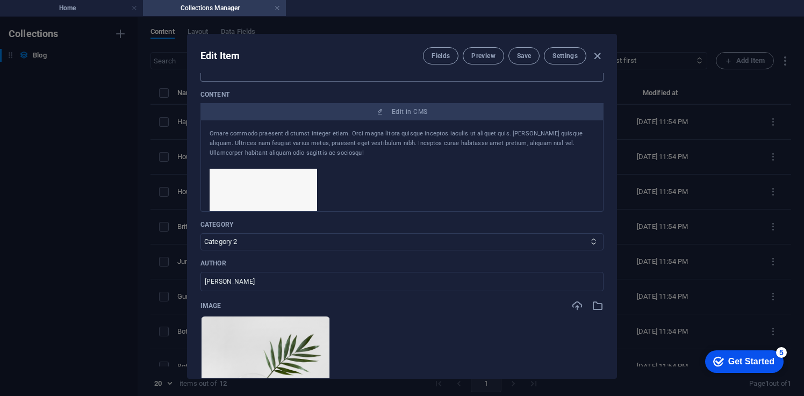
scroll to position [164, 0]
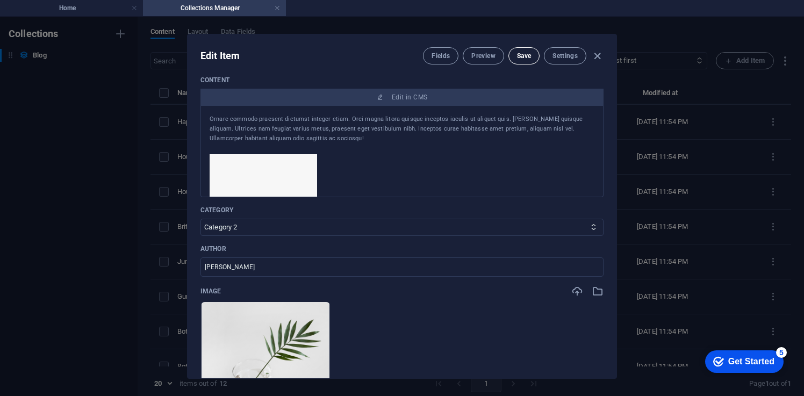
click at [518, 60] on button "Save" at bounding box center [524, 55] width 31 height 17
click at [592, 54] on icon "button" at bounding box center [597, 56] width 12 height 12
type input "[DATE]"
type input "[PERSON_NAME]"
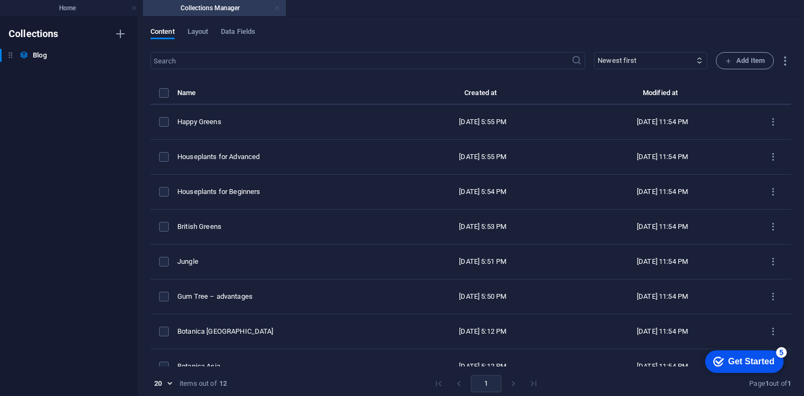
click at [277, 8] on link at bounding box center [277, 8] width 6 height 10
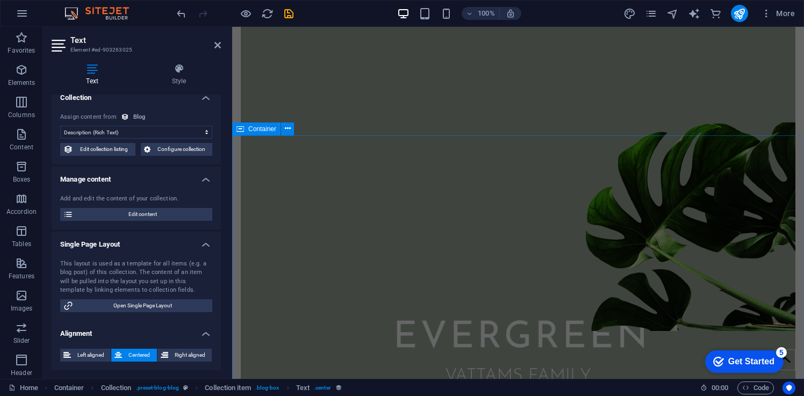
scroll to position [0, 0]
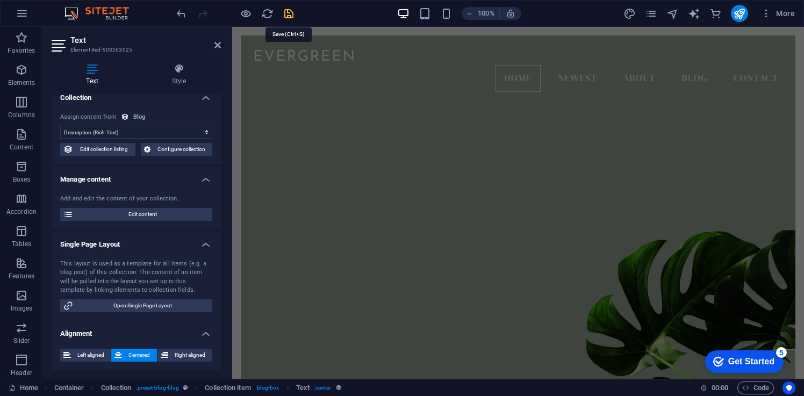
click at [287, 16] on icon "save" at bounding box center [289, 14] width 12 height 12
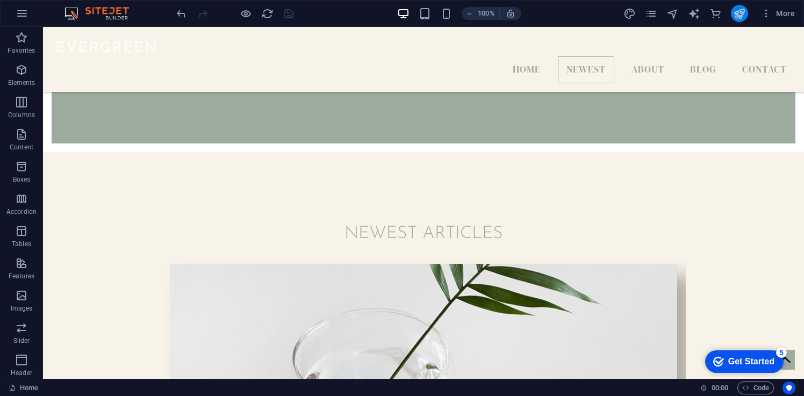
click at [740, 17] on icon "publish" at bounding box center [739, 14] width 12 height 12
